Goal: Task Accomplishment & Management: Manage account settings

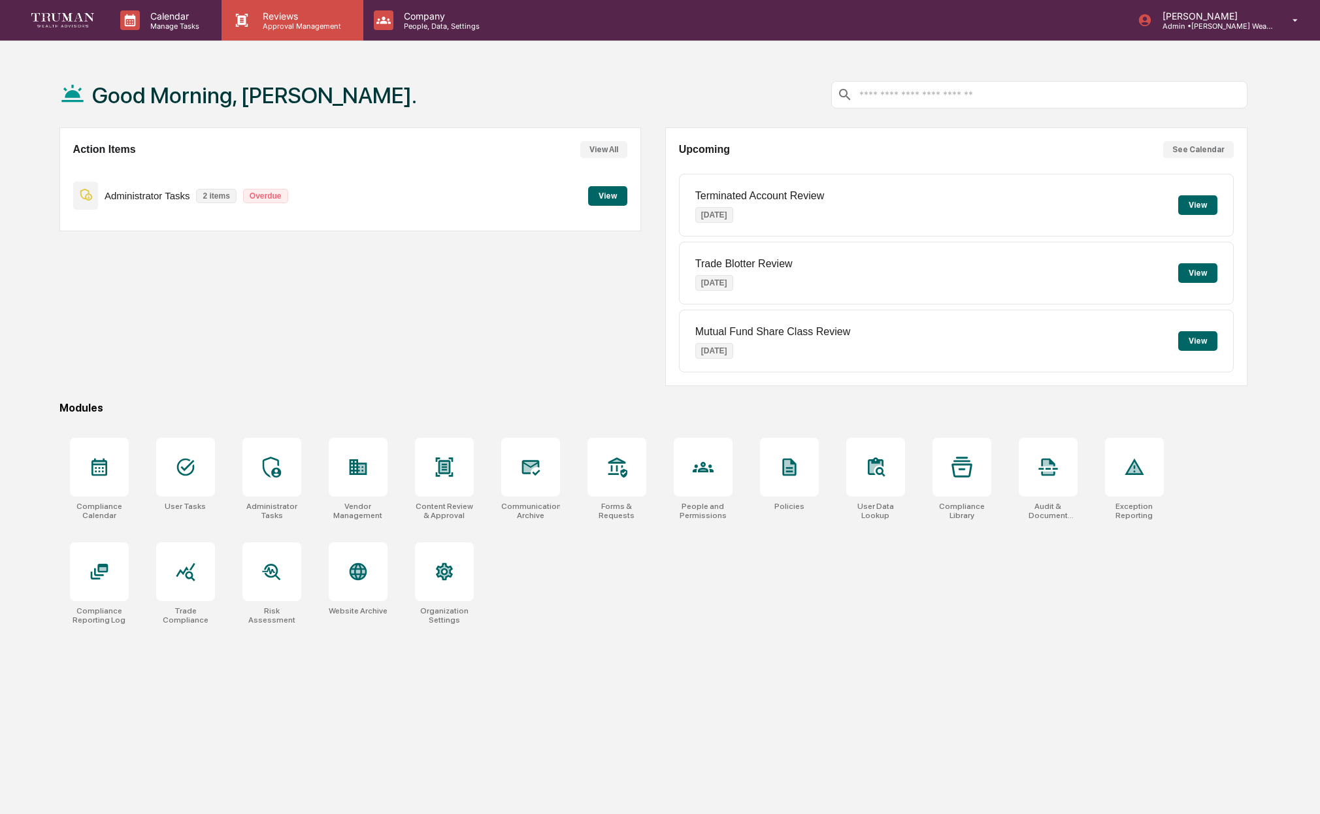
click at [284, 27] on p "Approval Management" at bounding box center [299, 26] width 95 height 9
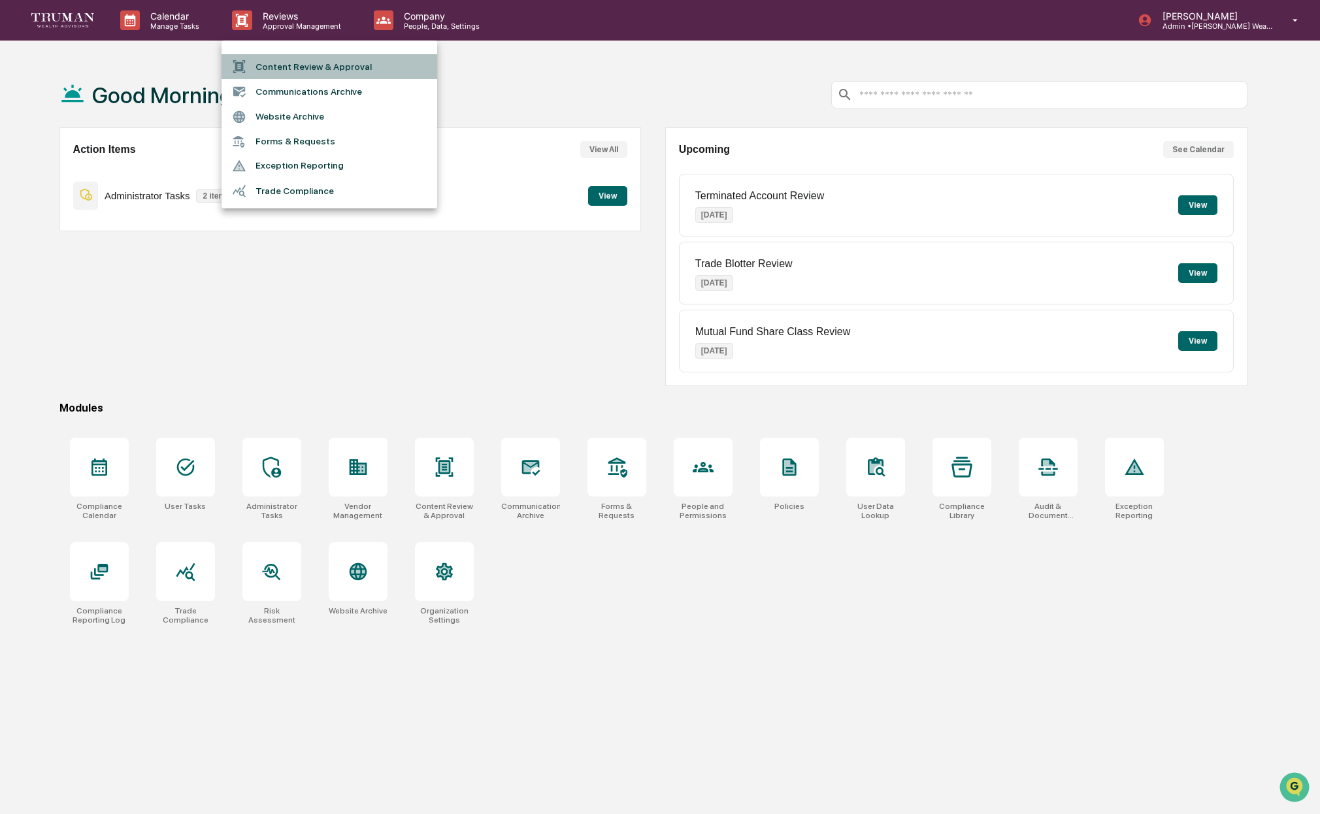
click at [312, 58] on li "Content Review & Approval" at bounding box center [330, 66] width 216 height 25
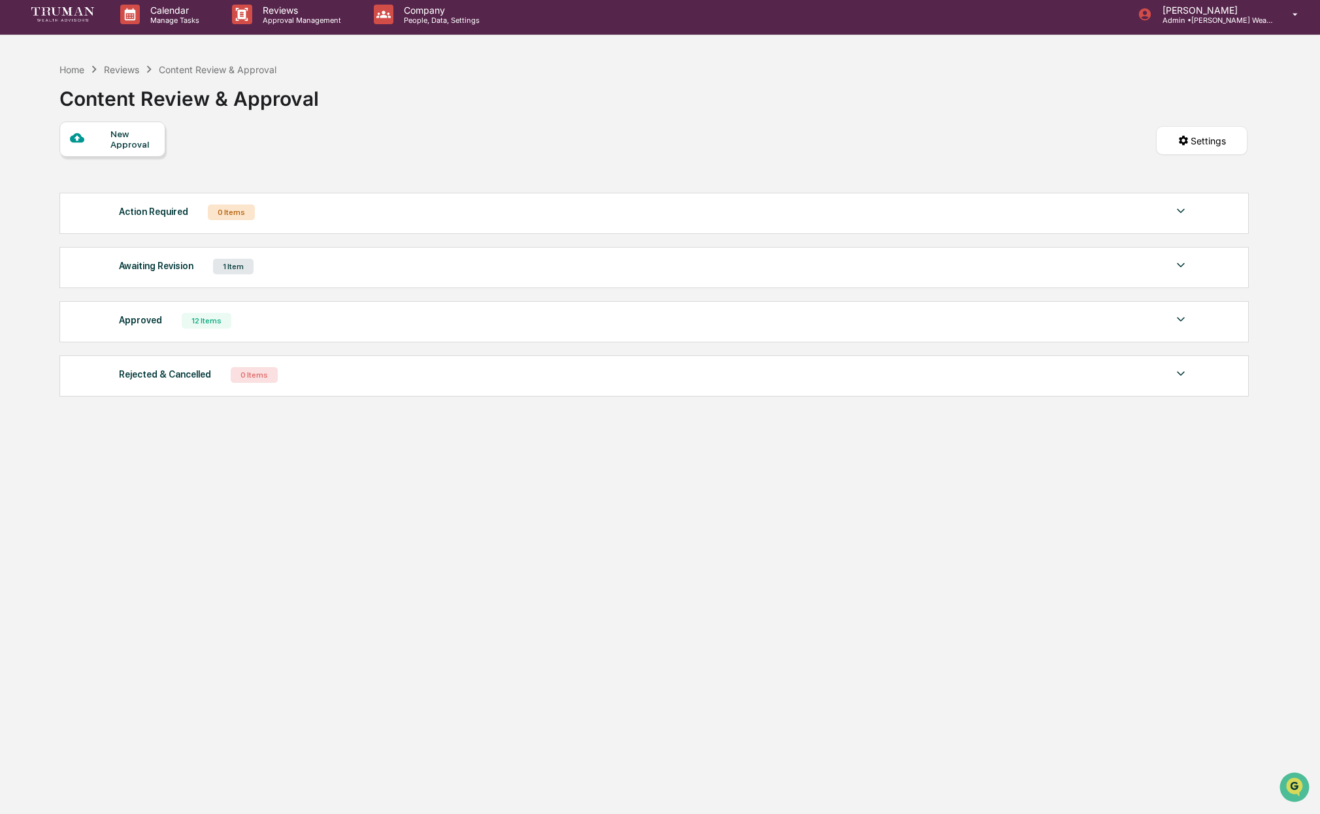
click at [326, 276] on div "Awaiting Revision 1 Item" at bounding box center [653, 267] width 1069 height 18
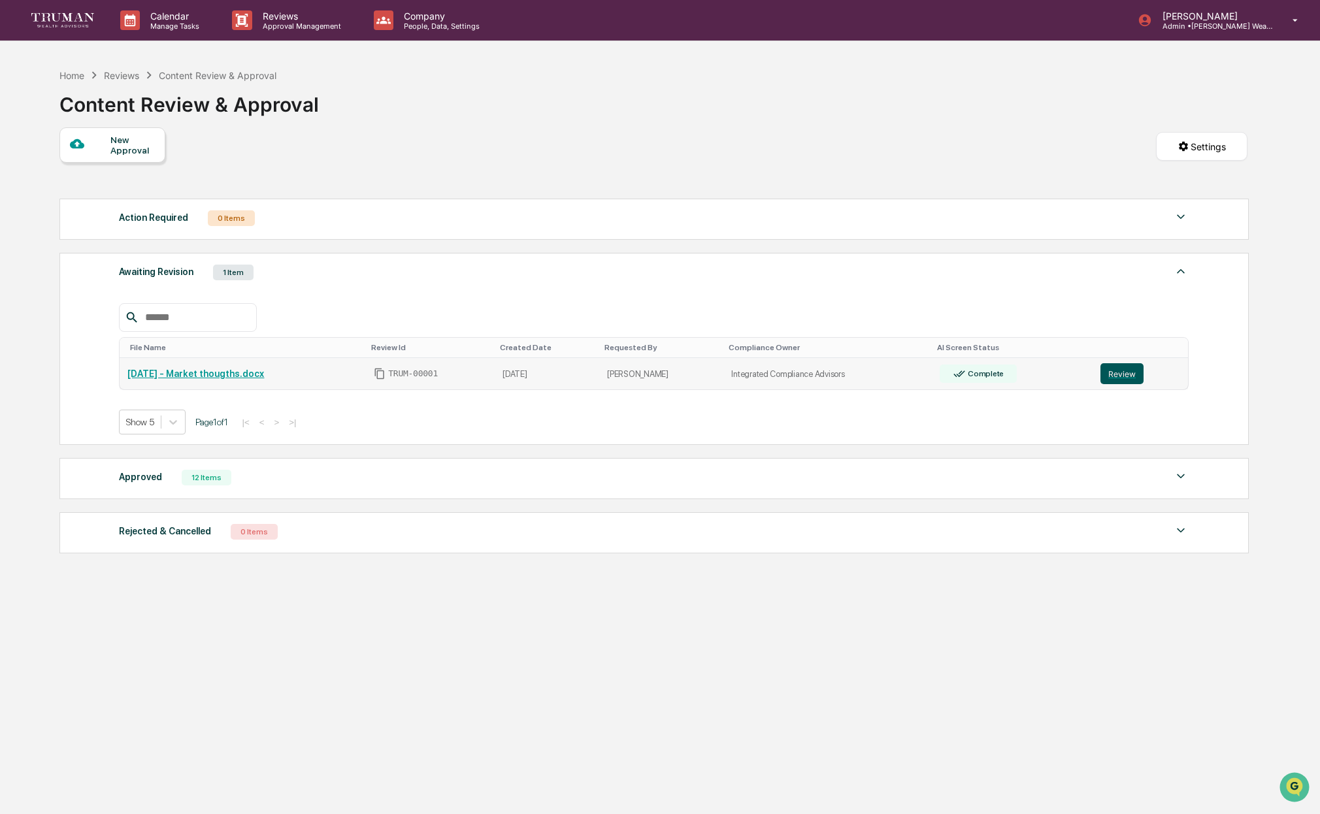
click at [1122, 373] on button "Review" at bounding box center [1122, 373] width 43 height 21
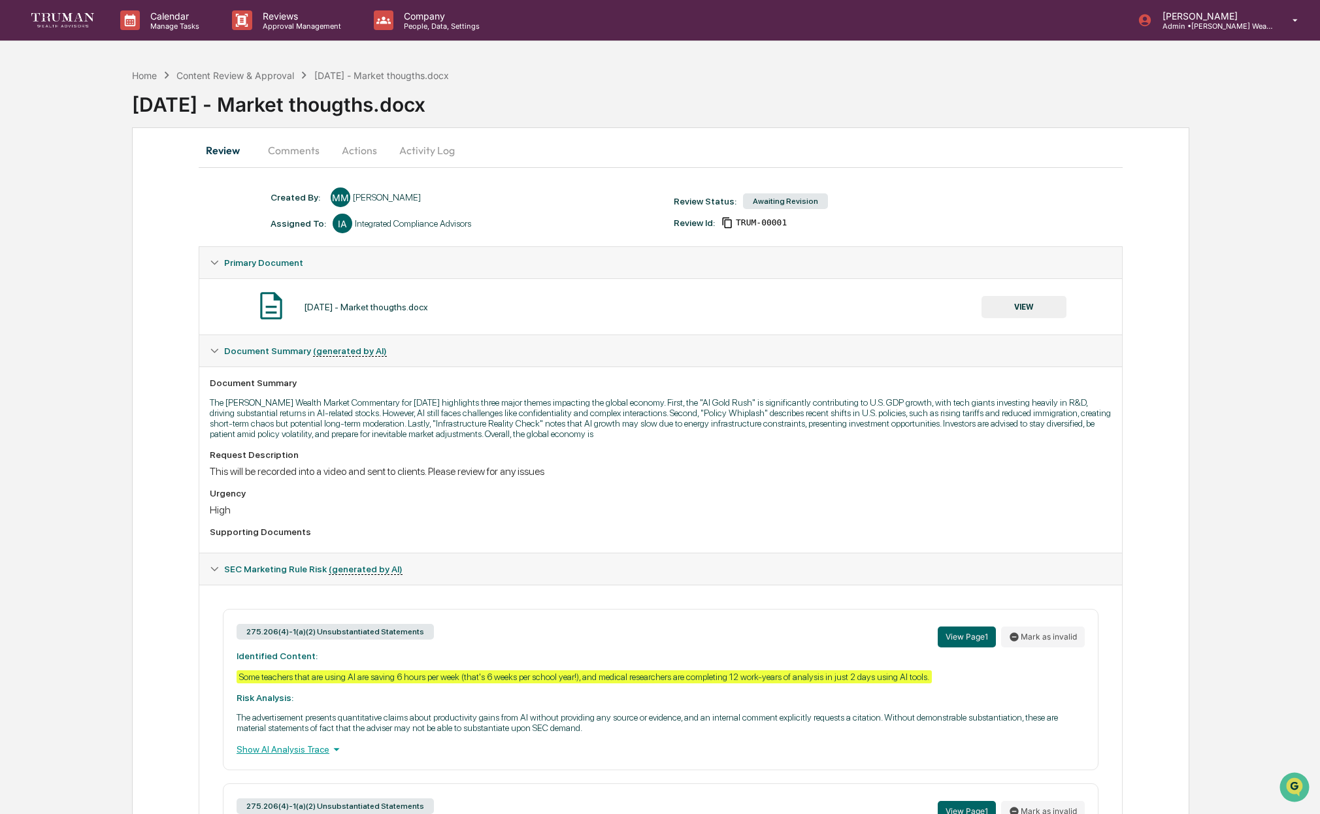
click at [325, 151] on button "Comments" at bounding box center [294, 150] width 73 height 31
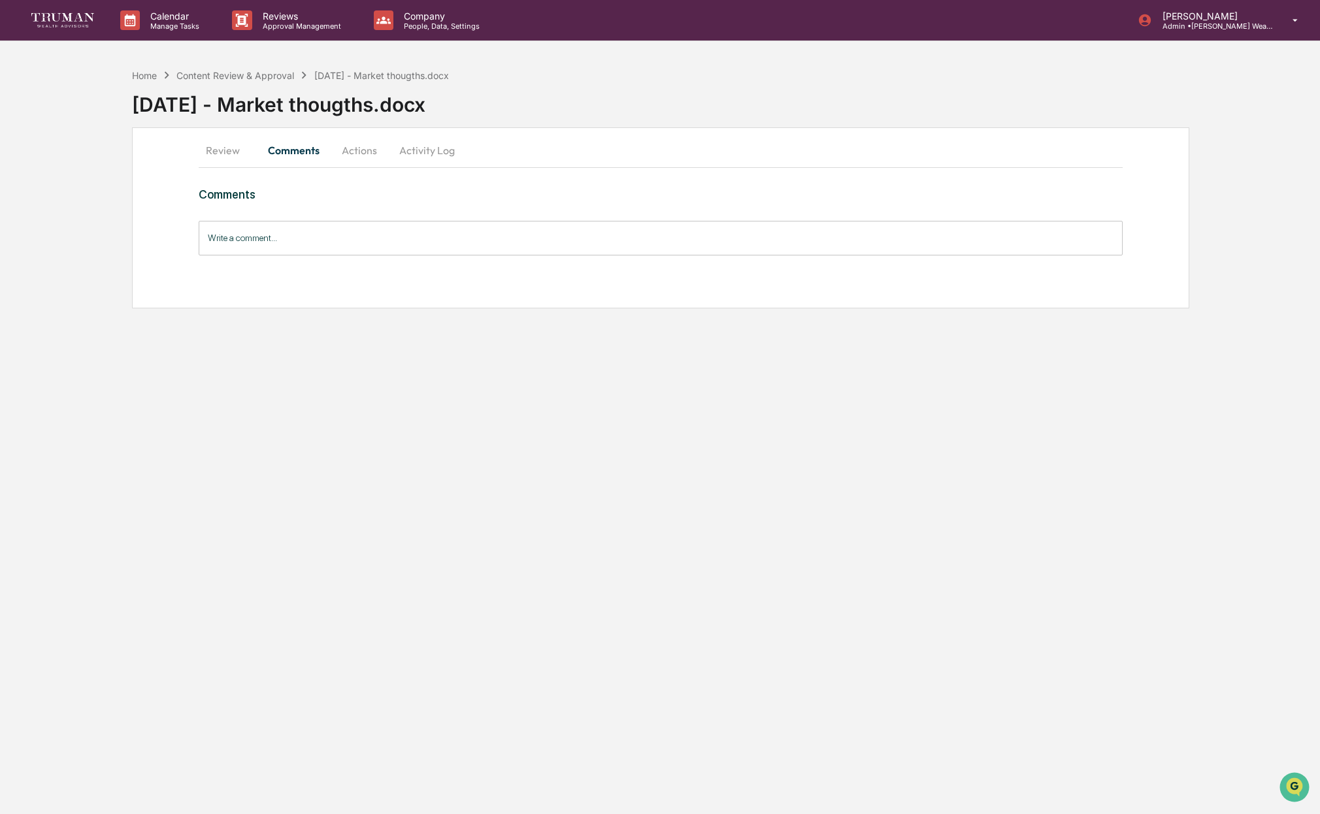
click at [378, 151] on button "Actions" at bounding box center [359, 150] width 59 height 31
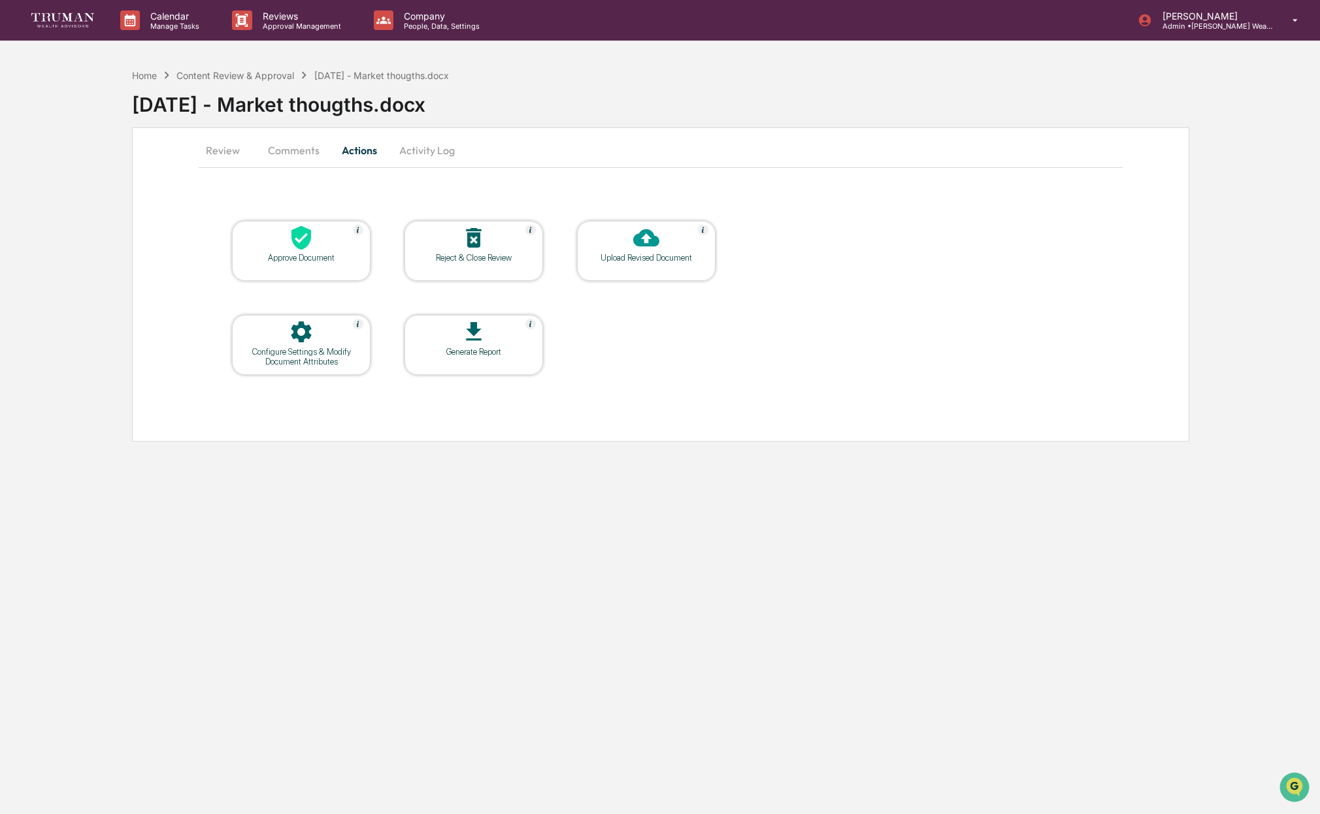
click at [218, 144] on button "Review" at bounding box center [228, 150] width 59 height 31
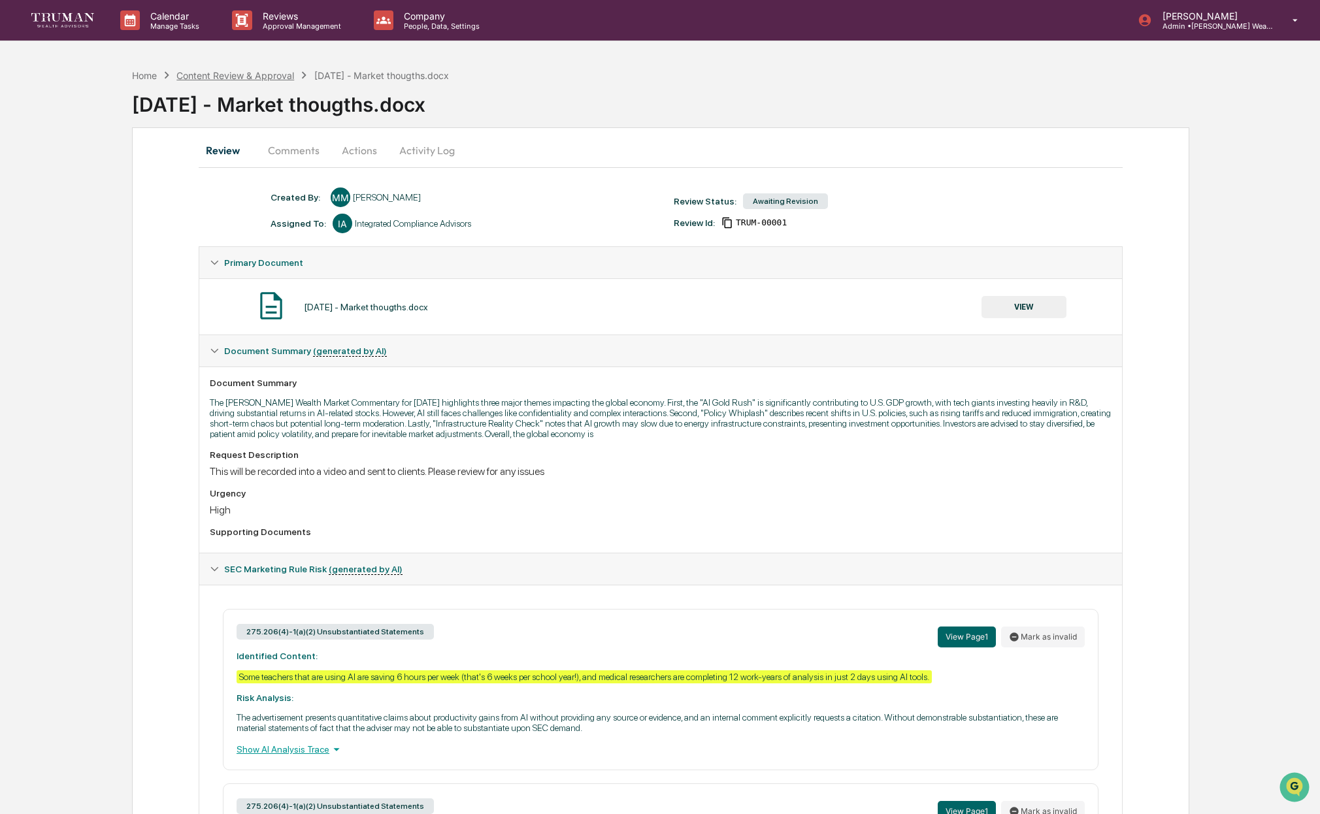
click at [255, 76] on div "Content Review & Approval" at bounding box center [235, 75] width 118 height 11
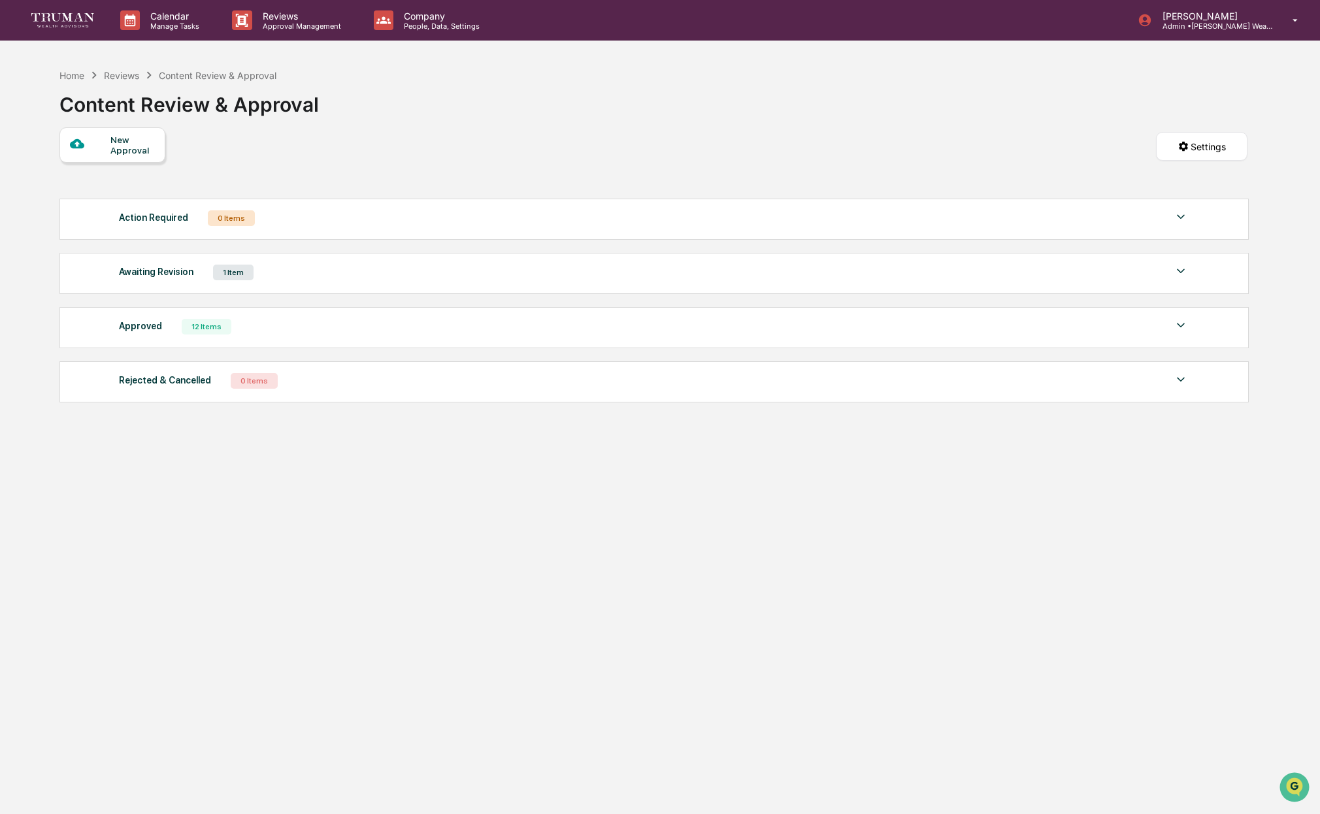
drag, startPoint x: 242, startPoint y: 331, endPoint x: 270, endPoint y: 331, distance: 27.5
click at [242, 331] on div "Approved 12 Items" at bounding box center [653, 327] width 1069 height 18
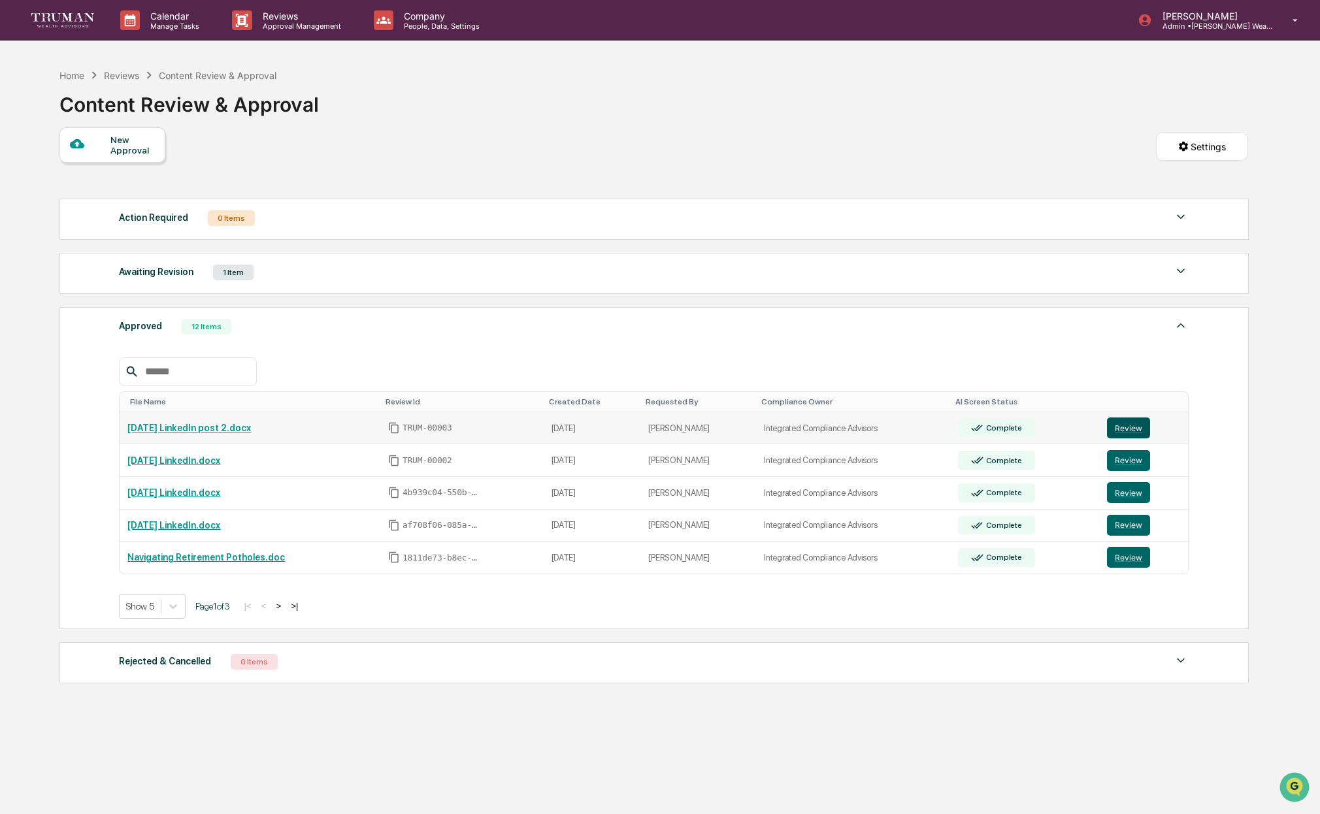
click at [1144, 429] on button "Review" at bounding box center [1128, 428] width 43 height 21
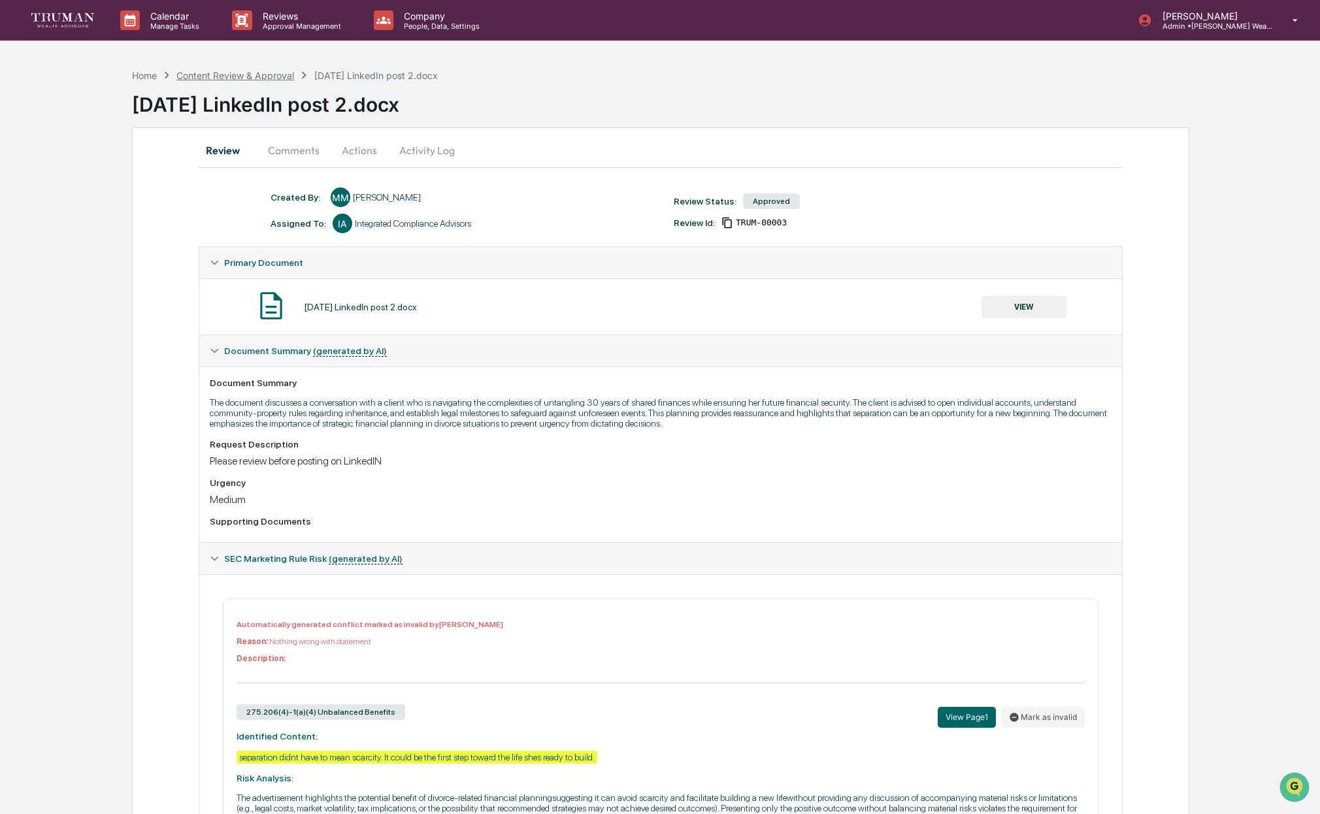
click at [240, 75] on div "Content Review & Approval" at bounding box center [235, 75] width 118 height 11
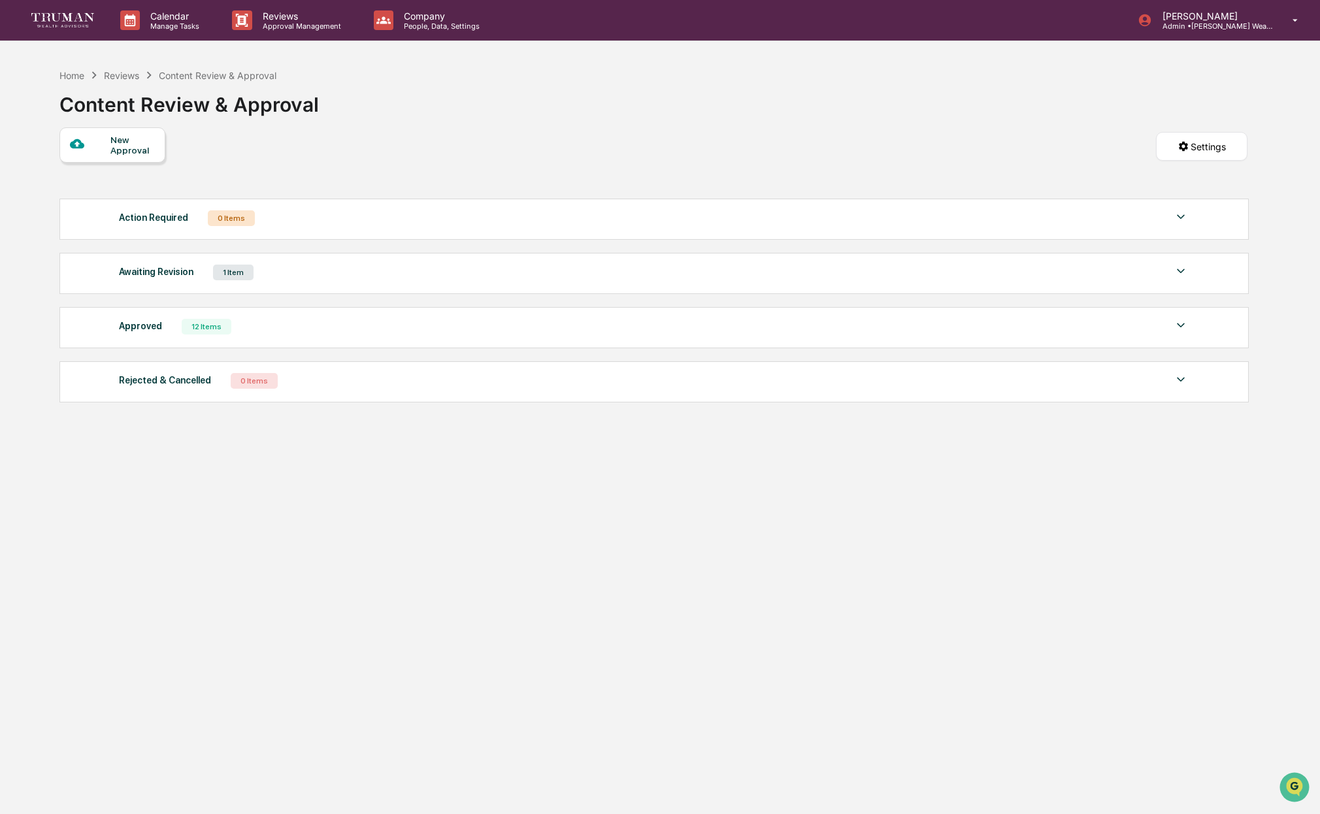
click at [245, 331] on div "Approved 12 Items" at bounding box center [653, 327] width 1069 height 18
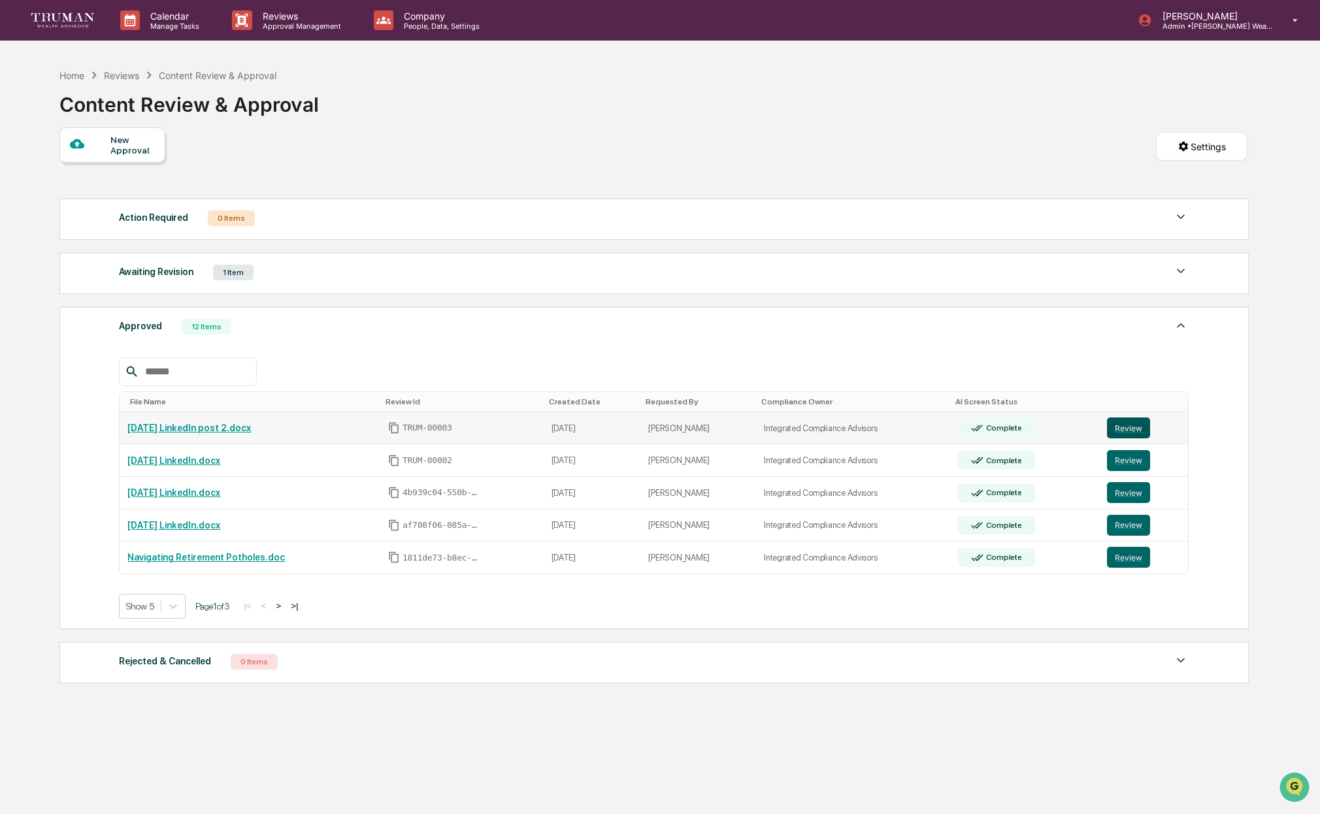
drag, startPoint x: 1129, startPoint y: 429, endPoint x: 1115, endPoint y: 426, distance: 14.1
click at [1128, 429] on button "Review" at bounding box center [1128, 428] width 43 height 21
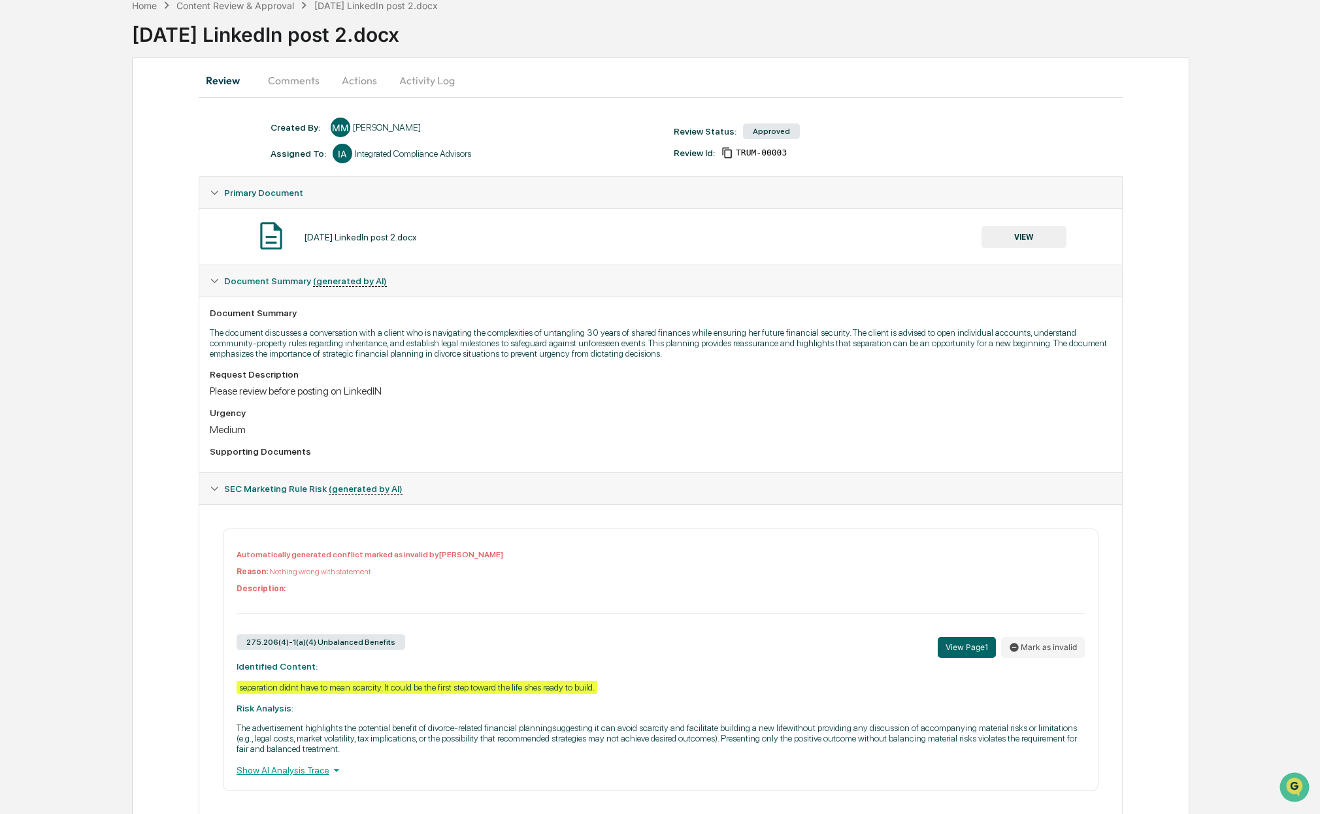
scroll to position [116, 0]
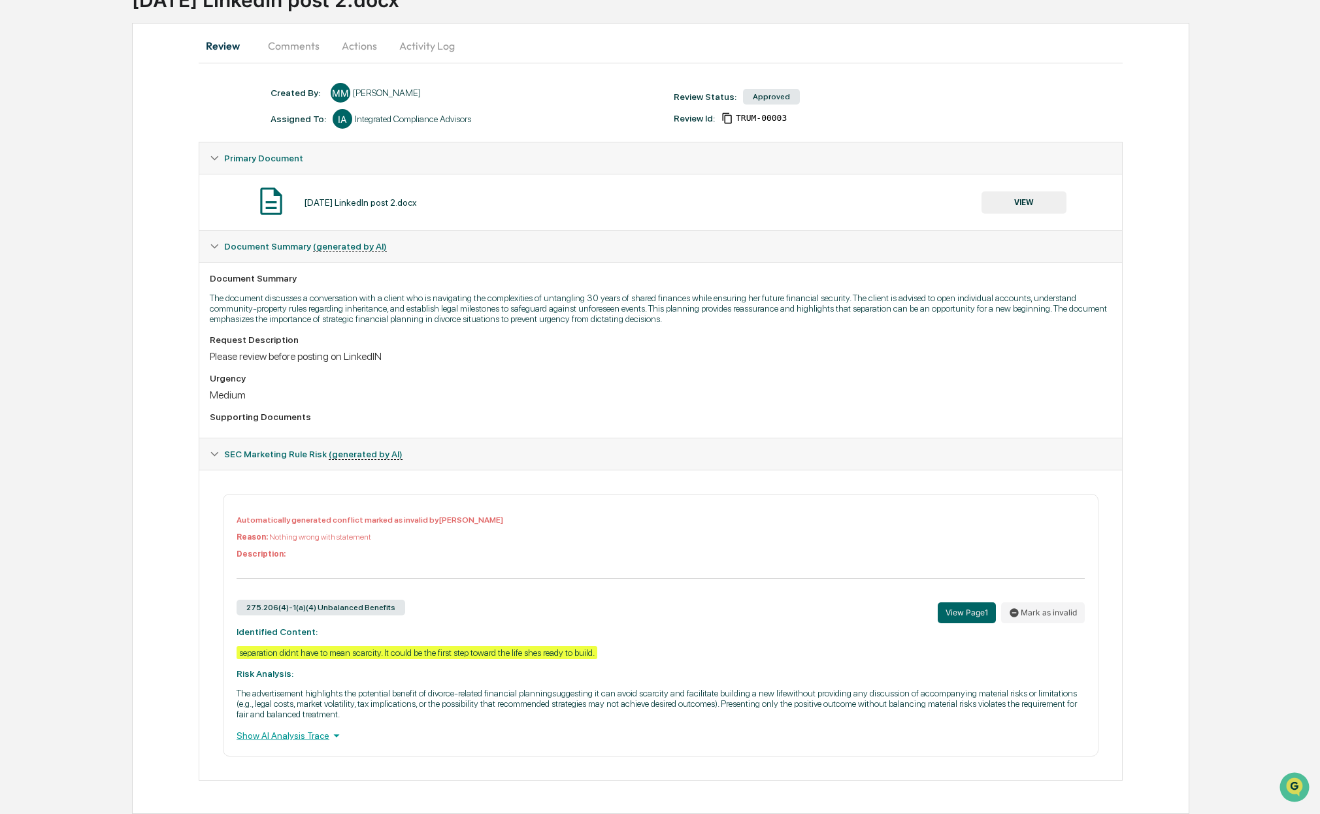
drag, startPoint x: 286, startPoint y: 33, endPoint x: 298, endPoint y: 33, distance: 12.4
click at [288, 33] on button "Comments" at bounding box center [294, 45] width 73 height 31
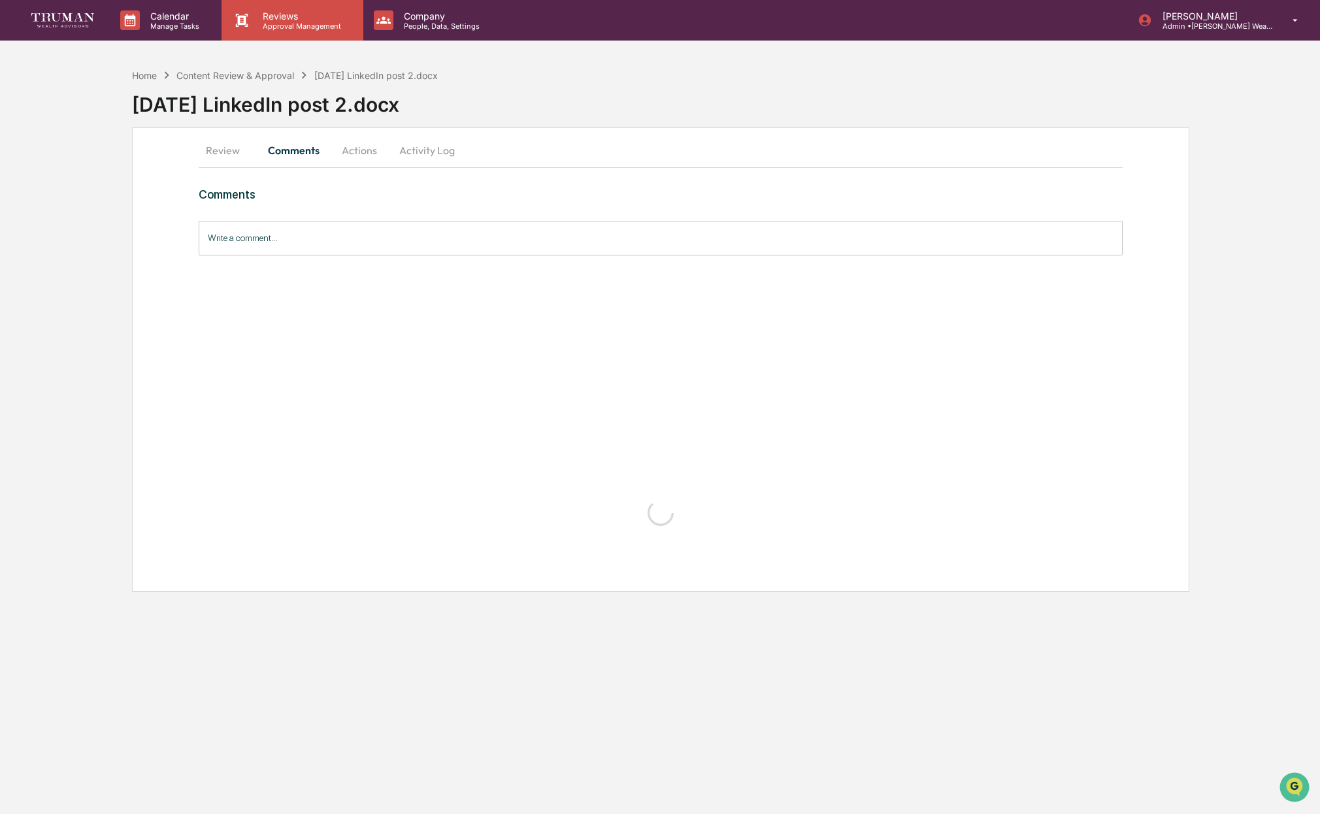
scroll to position [0, 0]
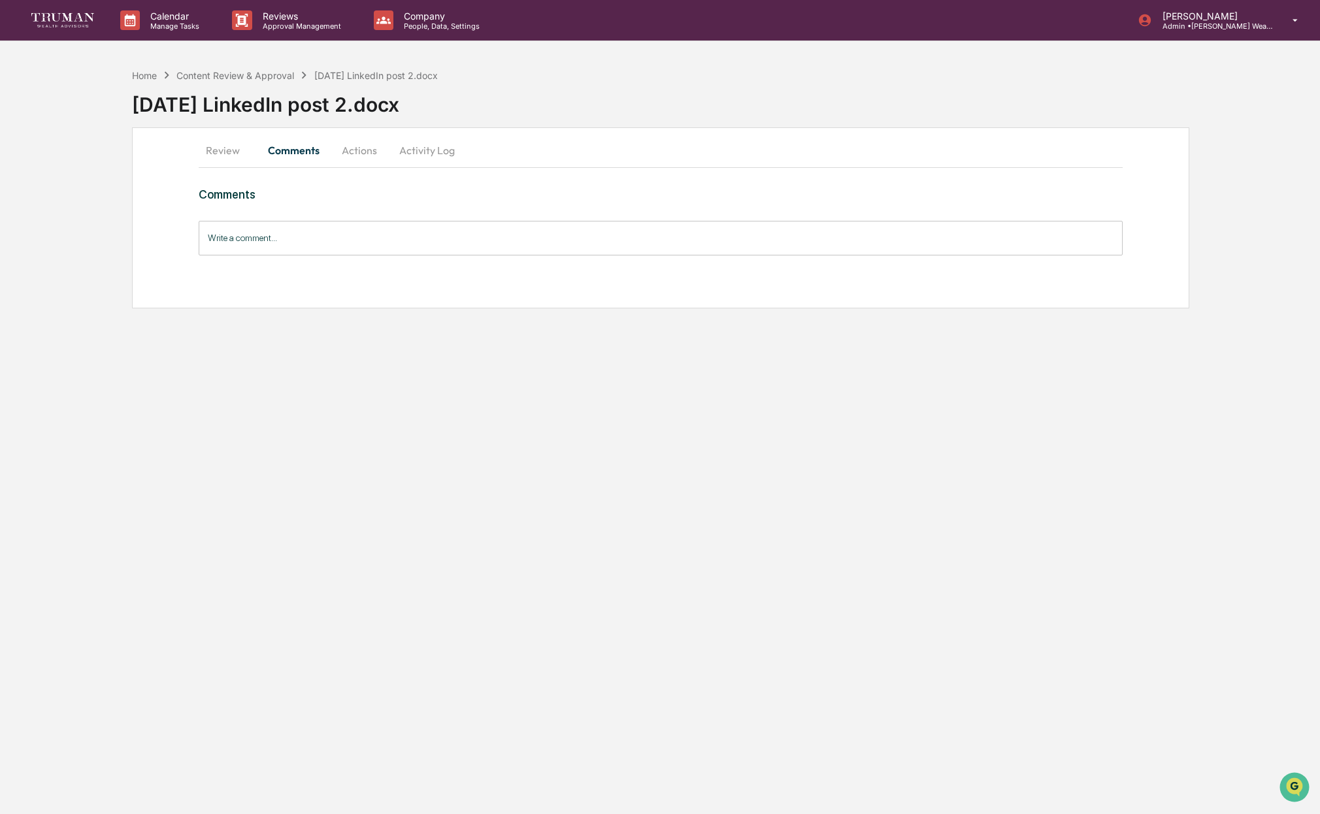
drag, startPoint x: 367, startPoint y: 152, endPoint x: 392, endPoint y: 150, distance: 25.6
click at [367, 152] on button "Actions" at bounding box center [359, 150] width 59 height 31
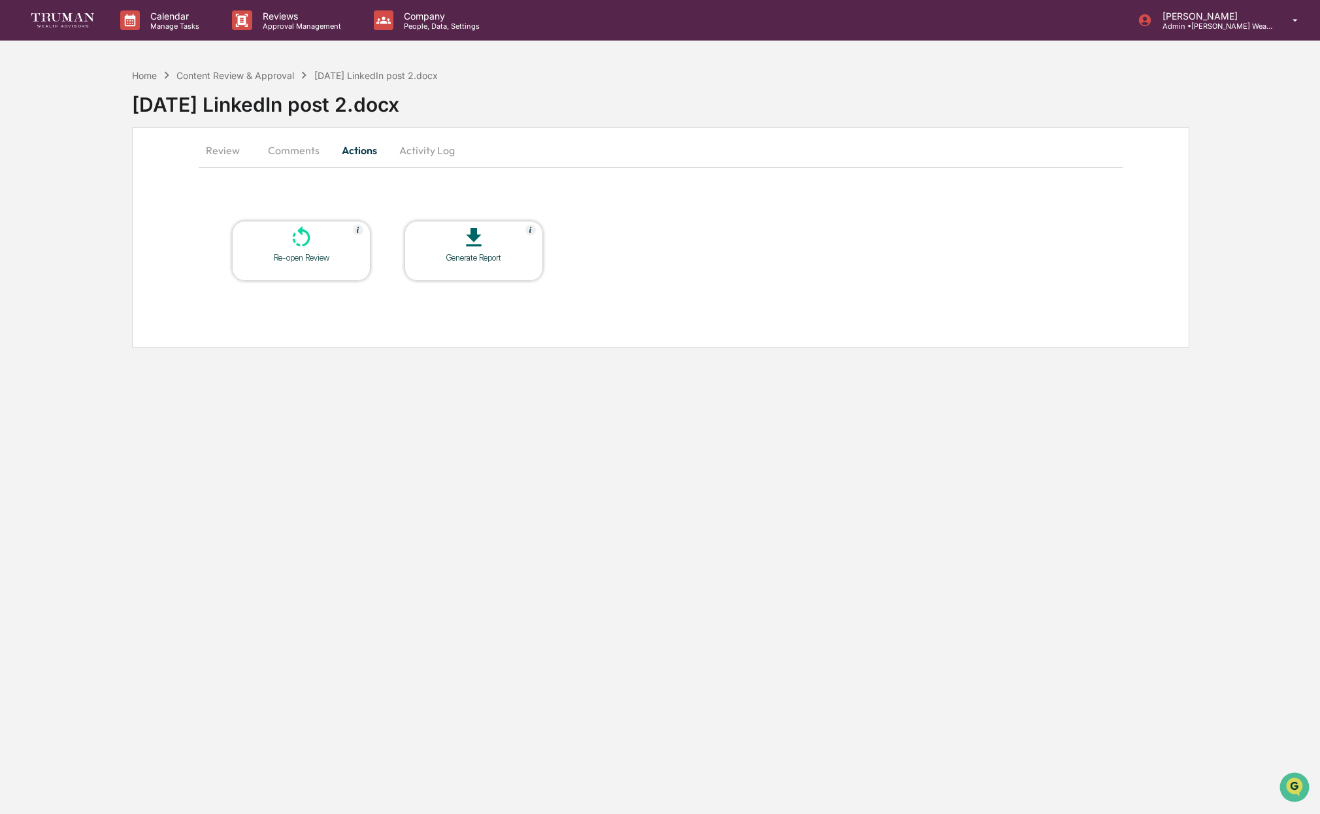
click at [435, 148] on button "Activity Log" at bounding box center [427, 150] width 76 height 31
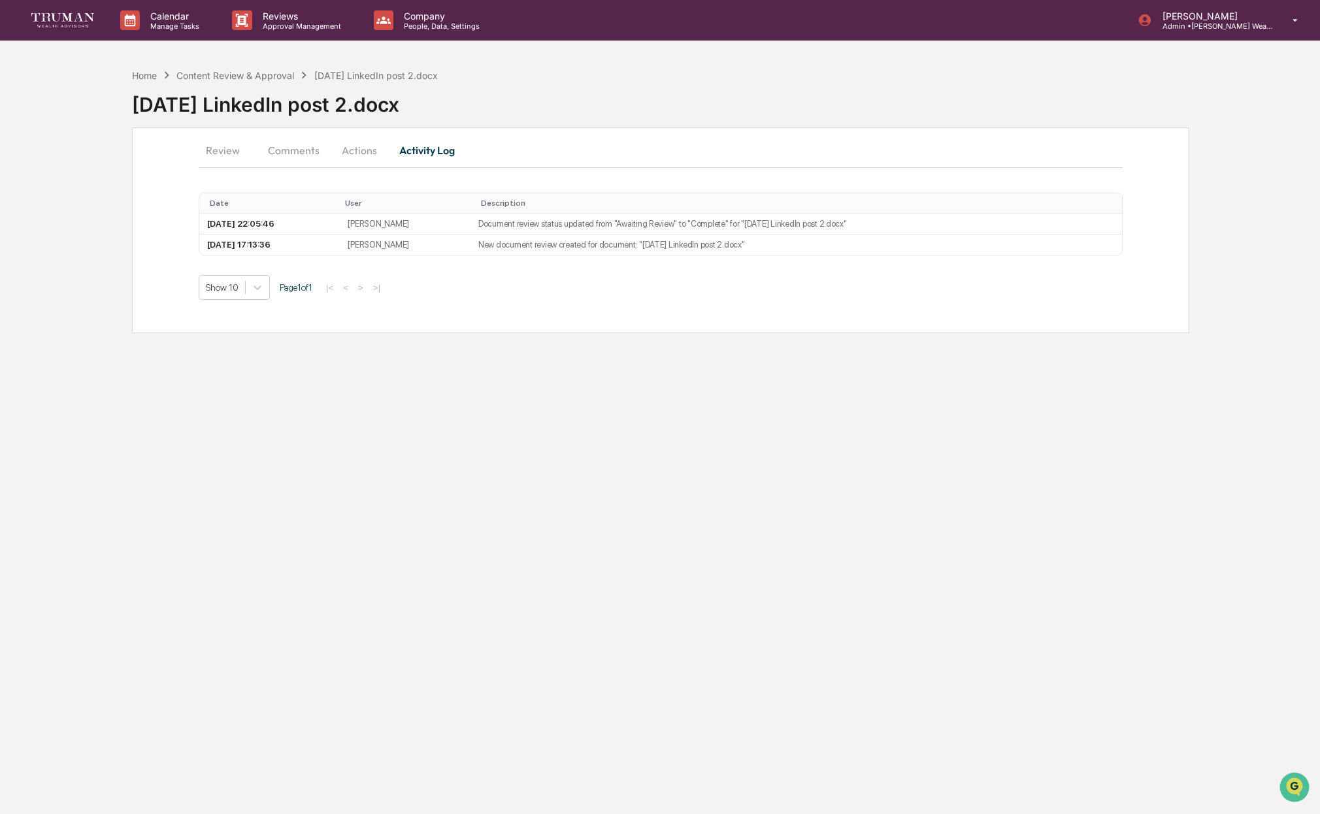
click at [233, 152] on button "Review" at bounding box center [228, 150] width 59 height 31
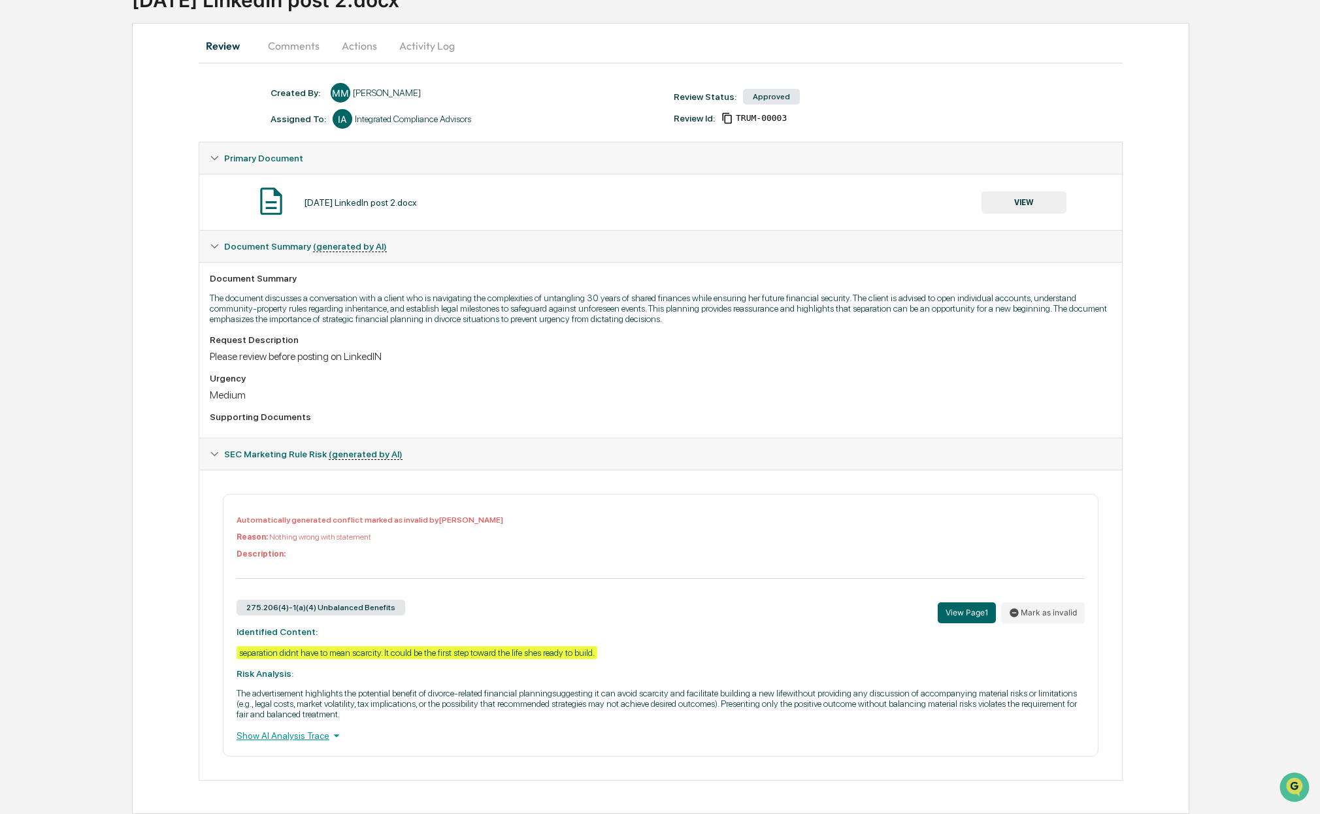
scroll to position [116, 0]
click at [392, 197] on div "9-9-2025 LinkedIn post 2.docx" at bounding box center [360, 202] width 113 height 10
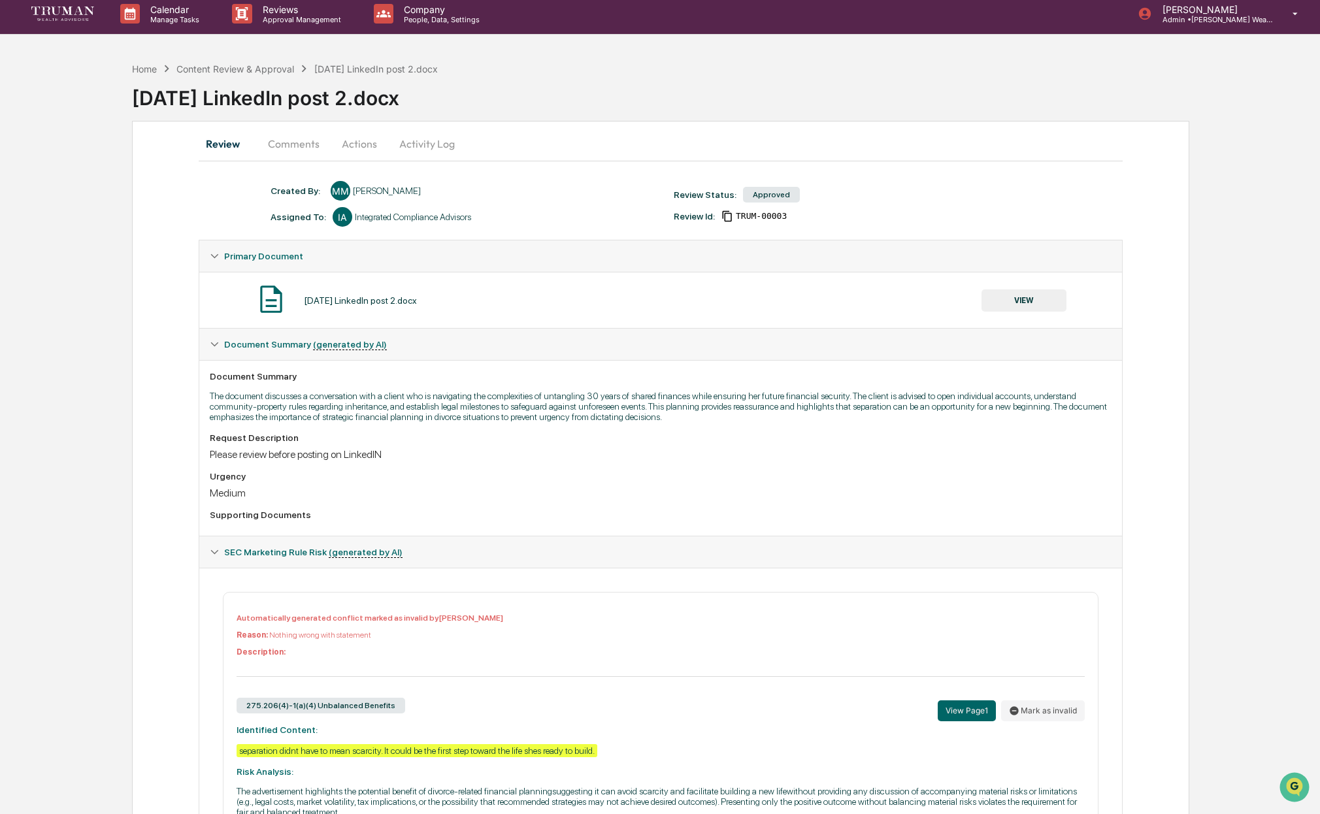
scroll to position [0, 0]
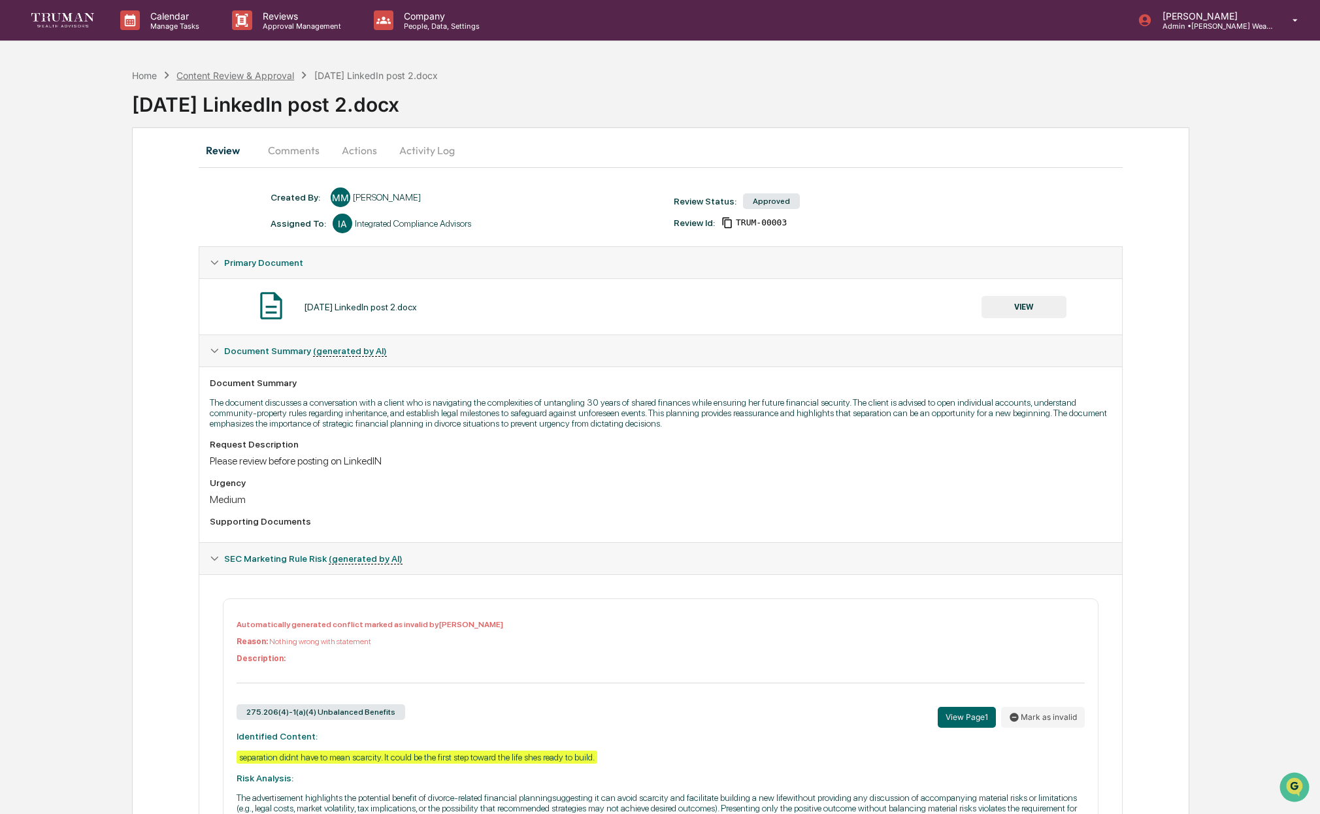
click at [280, 76] on div "Content Review & Approval" at bounding box center [235, 75] width 118 height 11
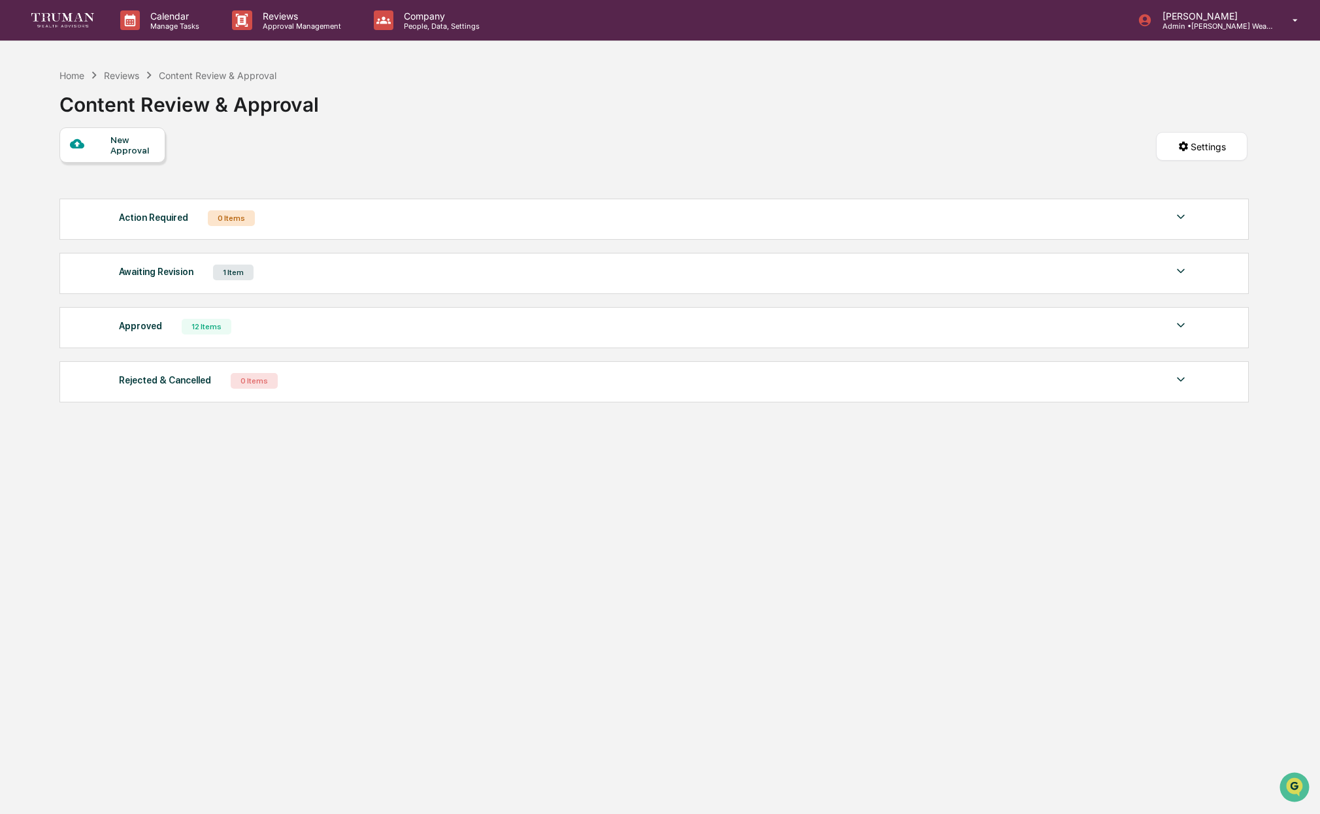
drag, startPoint x: 214, startPoint y: 333, endPoint x: 248, endPoint y: 336, distance: 34.7
click at [214, 333] on div "12 Items" at bounding box center [207, 327] width 50 height 16
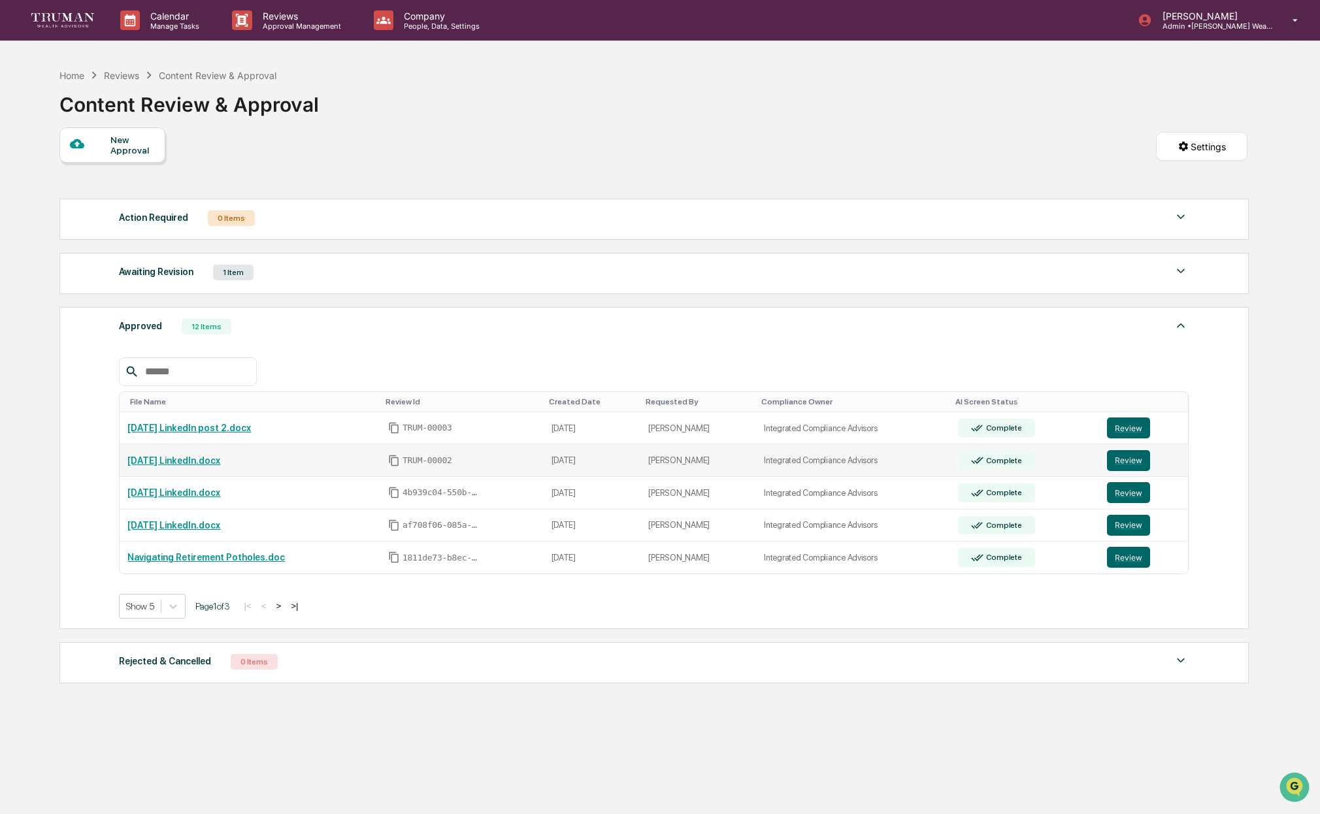
drag, startPoint x: 219, startPoint y: 460, endPoint x: 248, endPoint y: 463, distance: 28.9
click at [243, 463] on div "9-9-2025 LinkedIn.docx" at bounding box center [249, 461] width 244 height 10
click at [1123, 464] on button "Review" at bounding box center [1128, 460] width 43 height 21
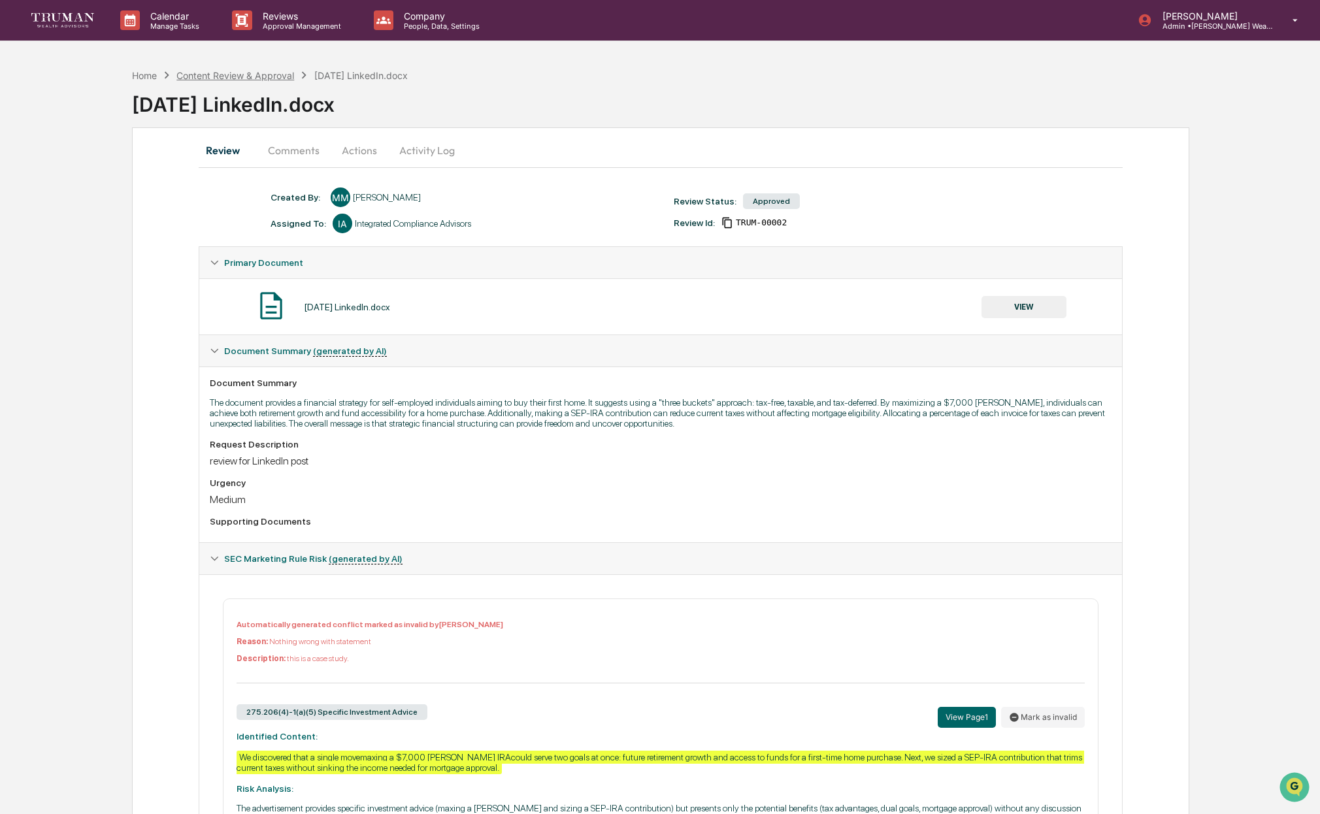
click at [259, 76] on div "Content Review & Approval" at bounding box center [235, 75] width 118 height 11
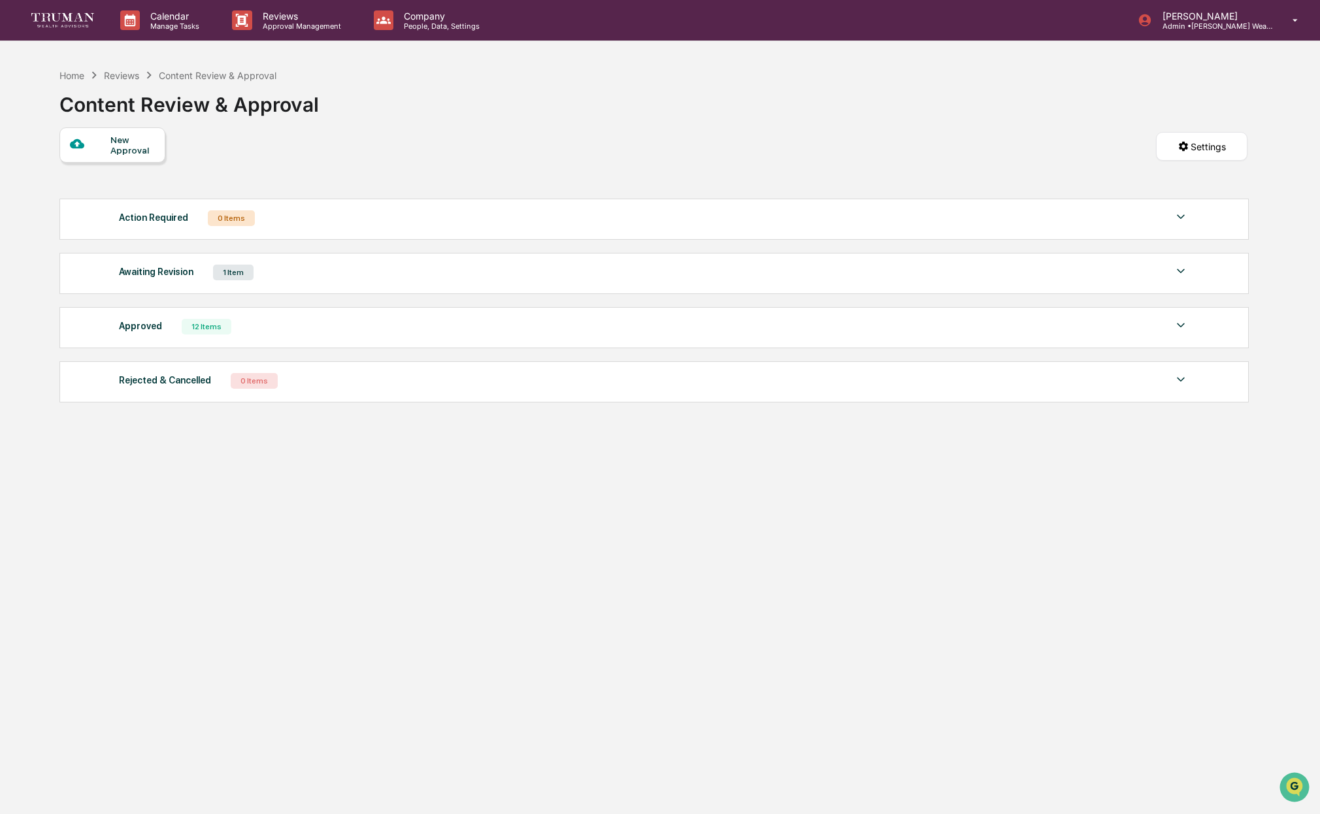
click at [371, 331] on div "Approved 12 Items" at bounding box center [653, 327] width 1069 height 18
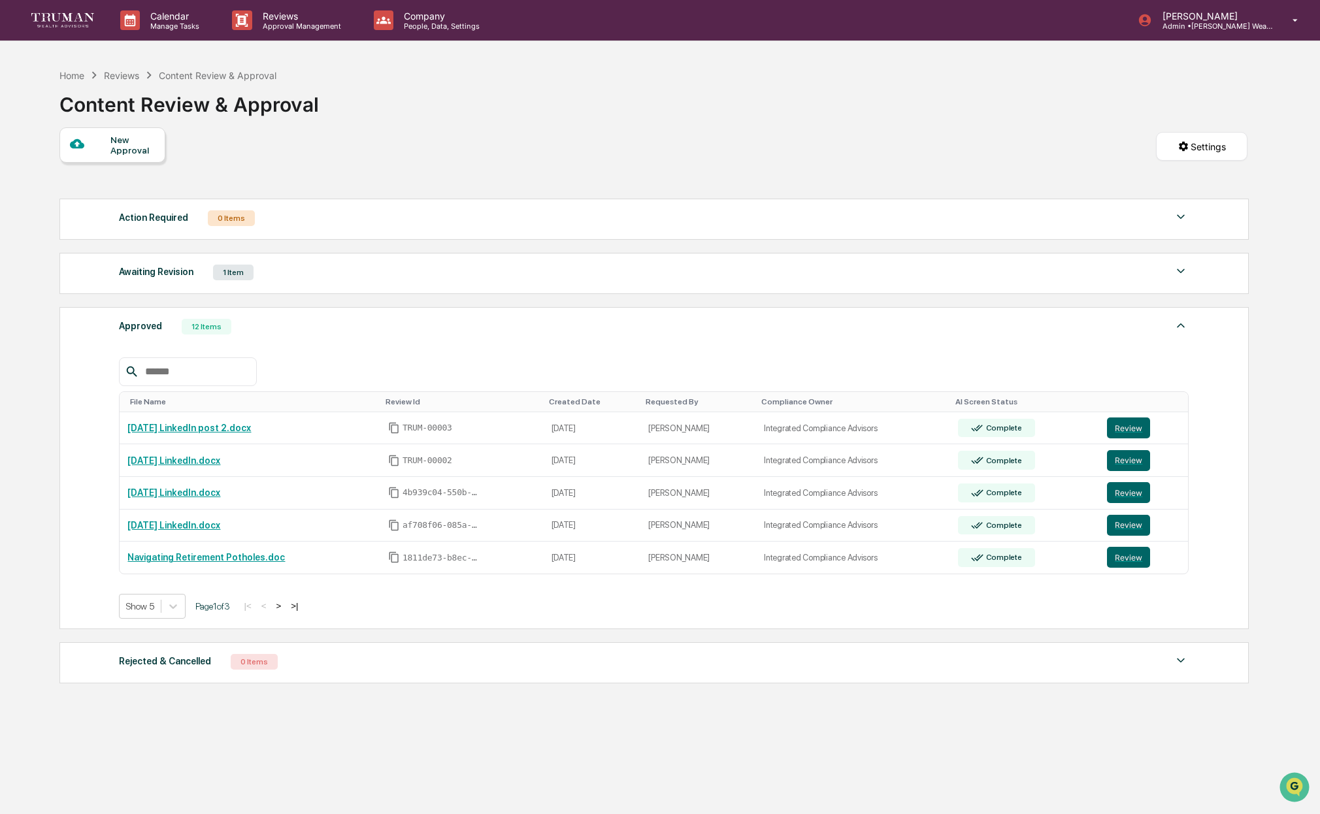
click at [343, 276] on div "Awaiting Revision 1 Item" at bounding box center [653, 272] width 1069 height 18
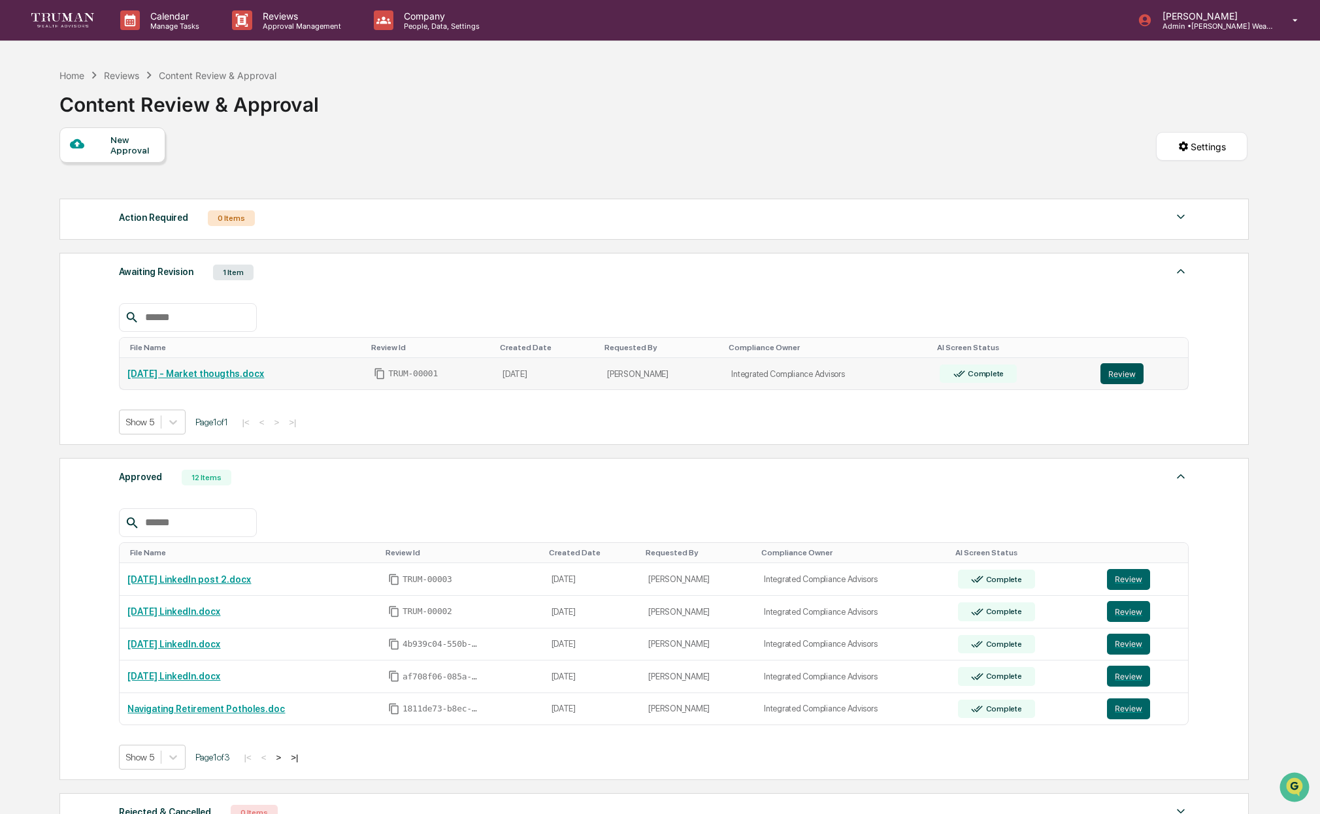
click at [1135, 376] on button "Review" at bounding box center [1122, 373] width 43 height 21
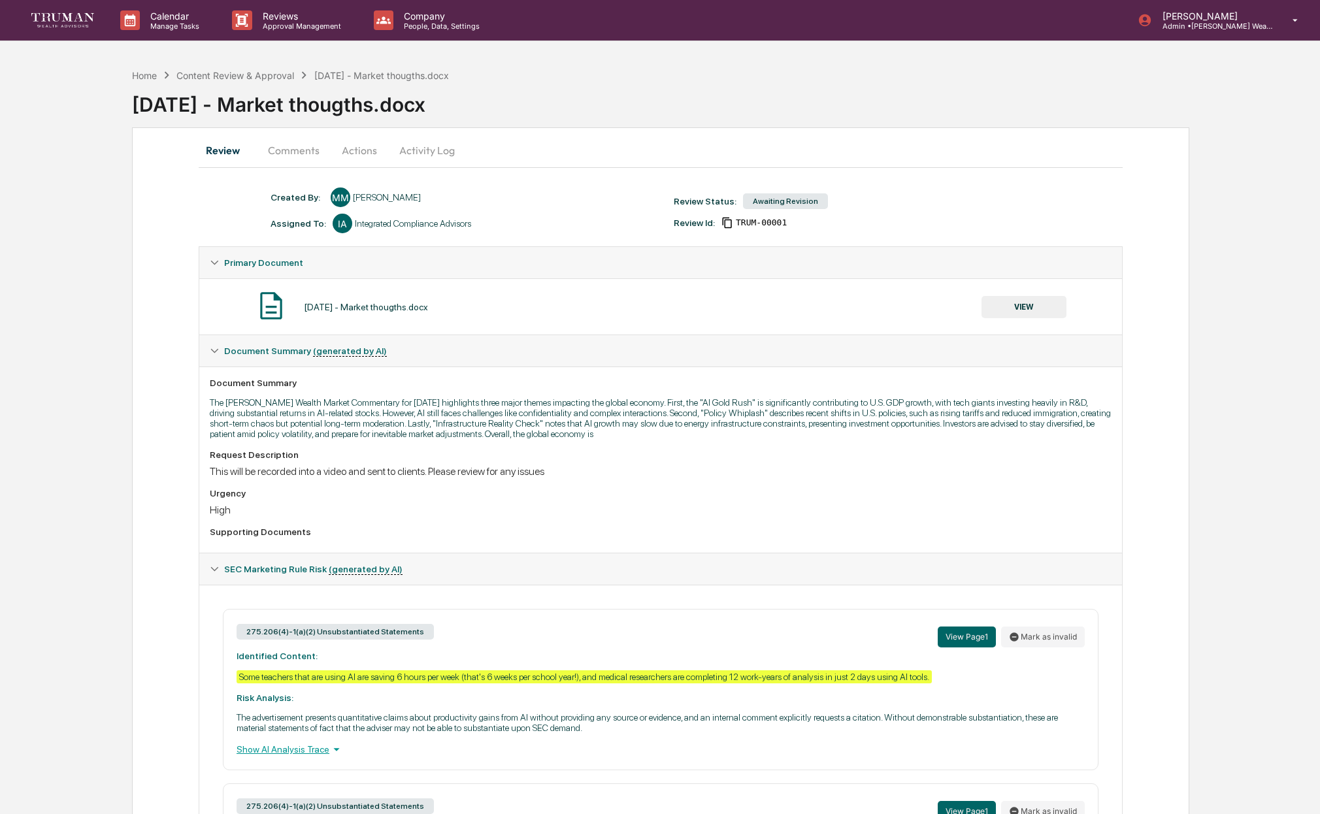
click at [295, 150] on button "Comments" at bounding box center [294, 150] width 73 height 31
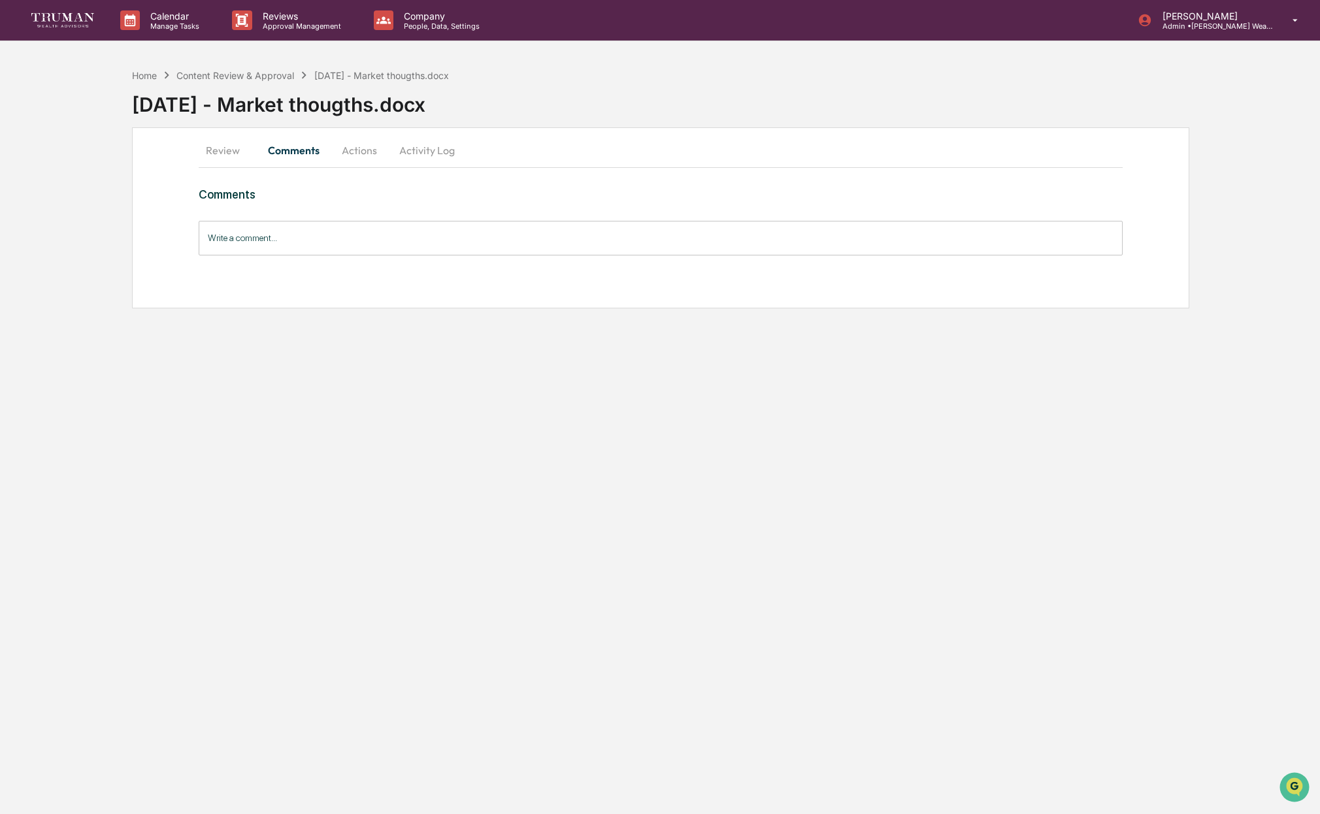
click at [365, 146] on button "Actions" at bounding box center [359, 150] width 59 height 31
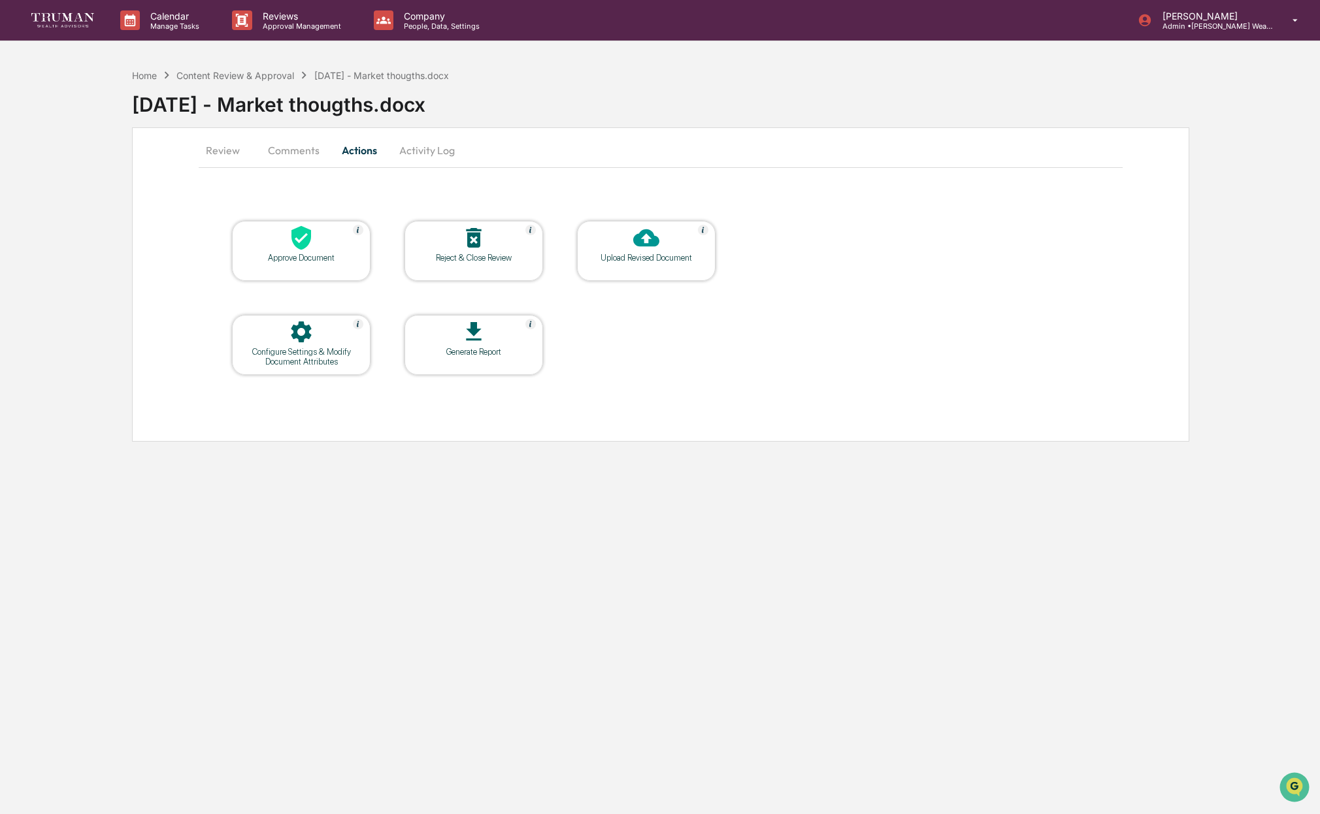
drag, startPoint x: 221, startPoint y: 153, endPoint x: 348, endPoint y: 171, distance: 128.8
click at [221, 153] on button "Review" at bounding box center [228, 150] width 59 height 31
